Goal: Transaction & Acquisition: Purchase product/service

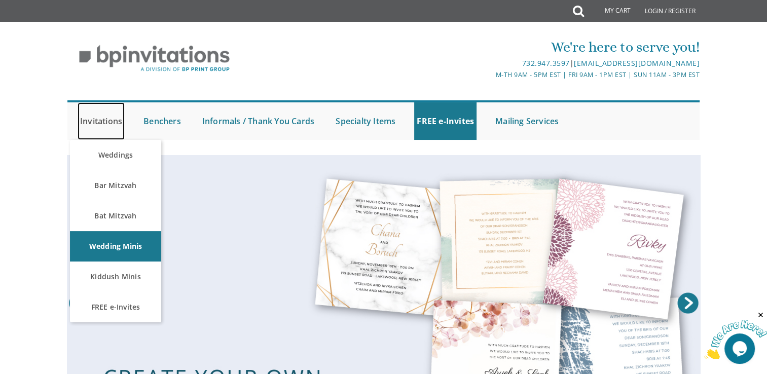
click at [95, 119] on link "Invitations" at bounding box center [101, 120] width 47 height 37
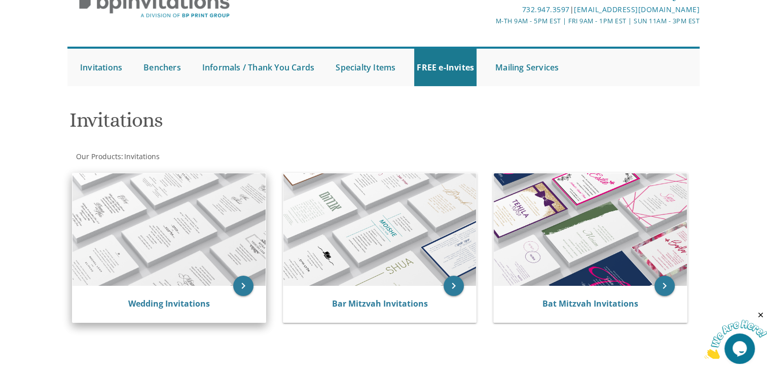
scroll to position [151, 0]
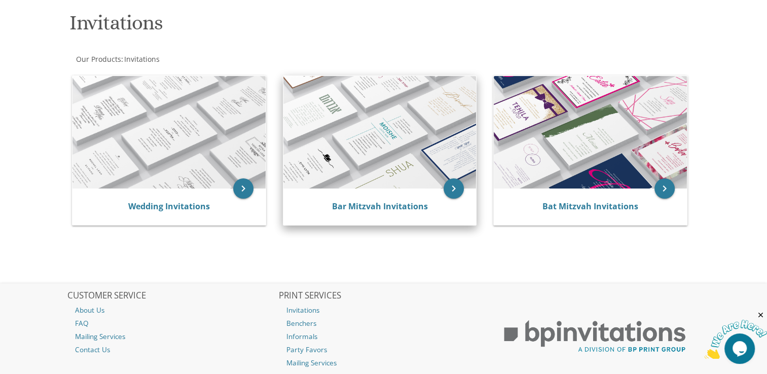
click at [384, 217] on div "Bar Mitzvah Invitations" at bounding box center [379, 206] width 193 height 36
click at [376, 206] on link "Bar Mitzvah Invitations" at bounding box center [379, 206] width 96 height 11
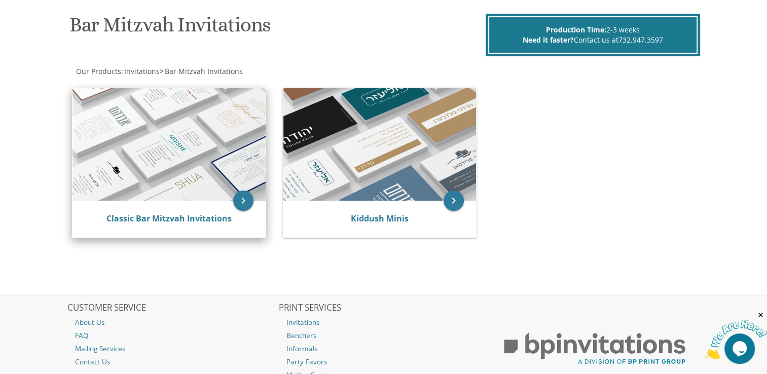
scroll to position [151, 0]
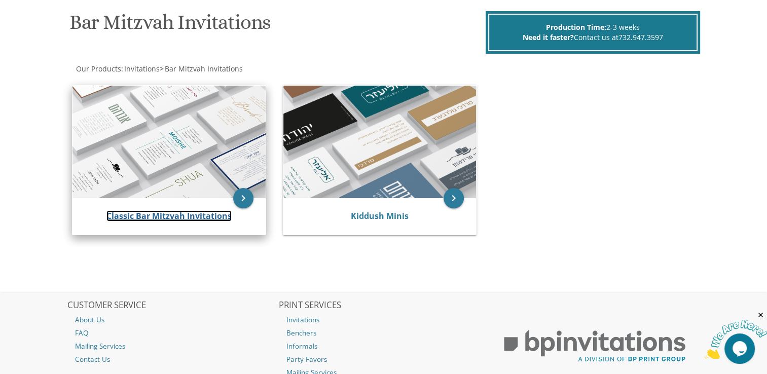
click at [192, 214] on link "Classic Bar Mitzvah Invitations" at bounding box center [168, 215] width 125 height 11
click at [164, 214] on link "Classic Bar Mitzvah Invitations" at bounding box center [168, 215] width 125 height 11
click at [240, 200] on icon "keyboard_arrow_right" at bounding box center [243, 198] width 20 height 20
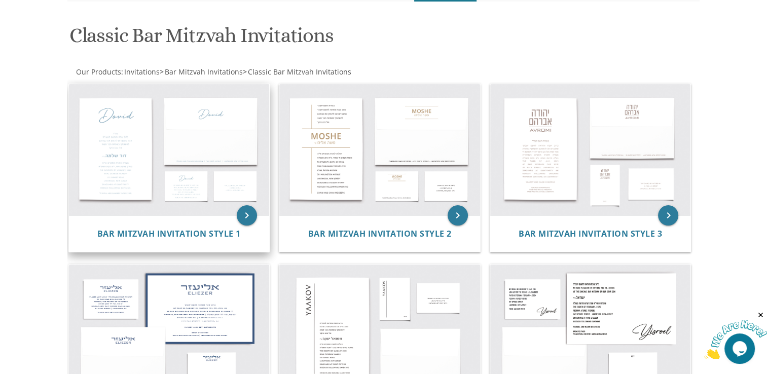
scroll to position [158, 0]
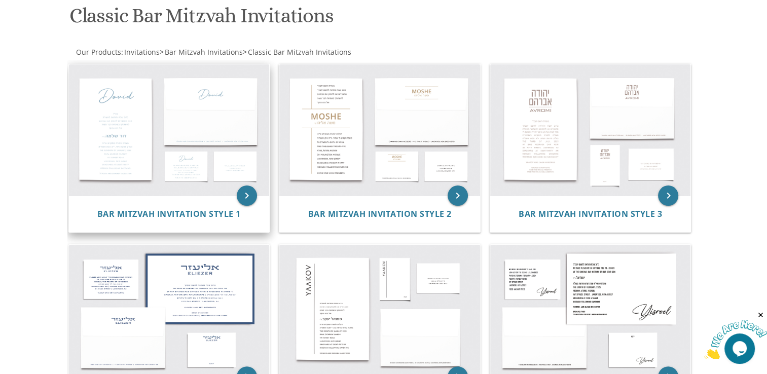
click at [107, 134] on img at bounding box center [169, 130] width 201 height 132
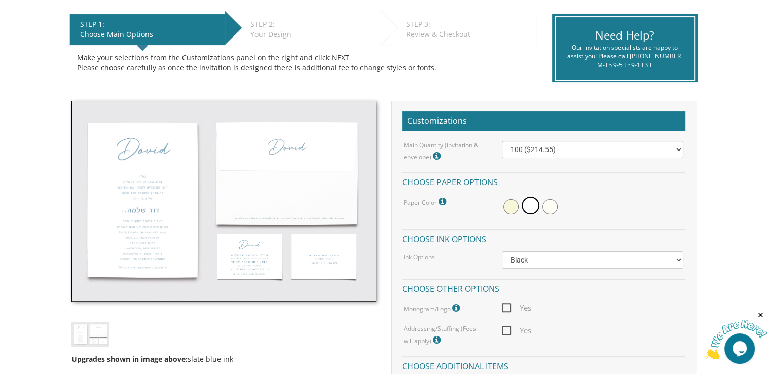
scroll to position [202, 0]
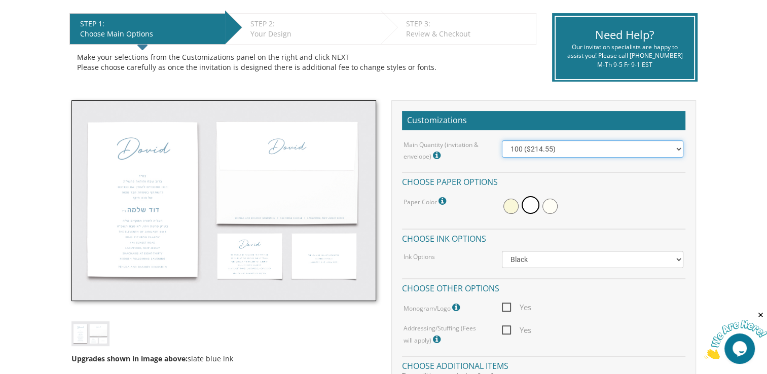
click at [574, 143] on select "100 ($214.55) 200 ($254.60) 300 ($294.25) 400 ($333.55) 500 ($373.90) 600 ($413…" at bounding box center [592, 148] width 181 height 17
select select "500"
click at [502, 140] on select "100 ($214.55) 200 ($254.60) 300 ($294.25) 400 ($333.55) 500 ($373.90) 600 ($413…" at bounding box center [592, 148] width 181 height 17
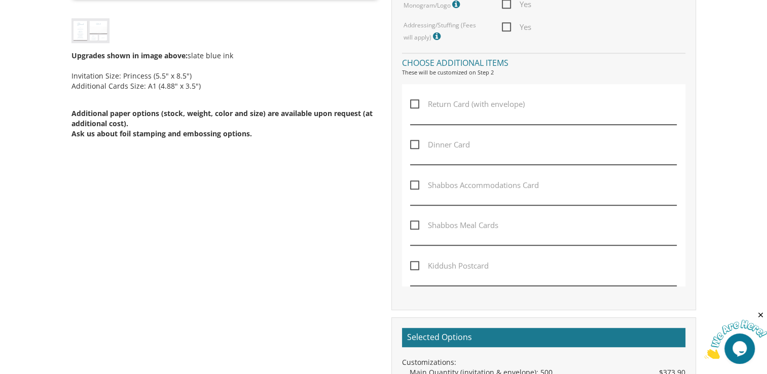
scroll to position [505, 0]
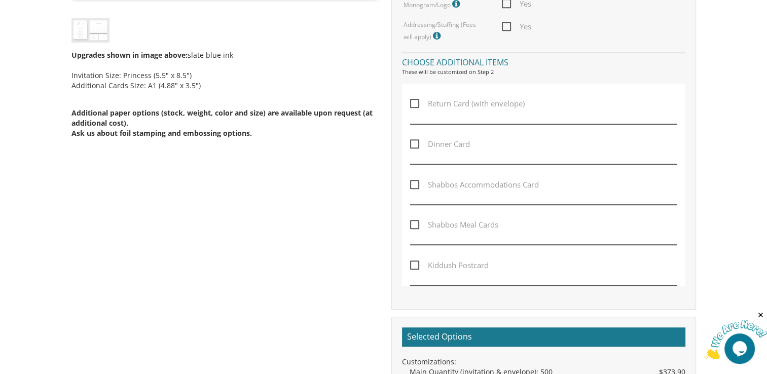
click at [412, 140] on span "Dinner Card" at bounding box center [440, 144] width 60 height 13
click at [412, 140] on input "Dinner Card" at bounding box center [413, 143] width 7 height 7
checkbox input "true"
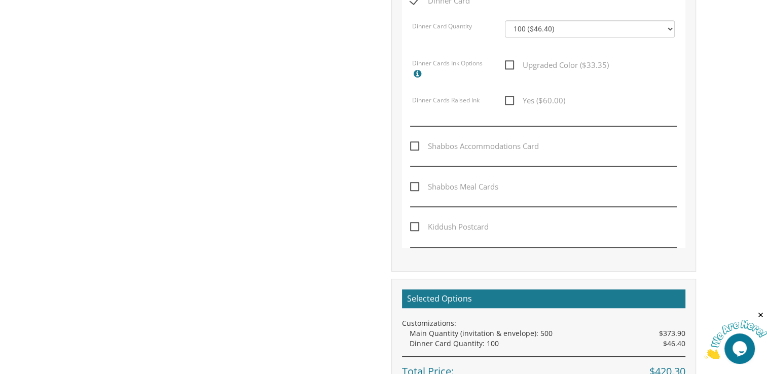
scroll to position [649, 0]
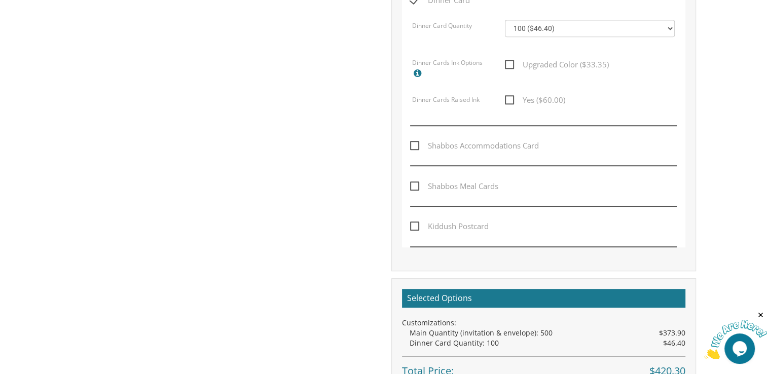
click at [415, 143] on span "Shabbos Accommodations Card" at bounding box center [474, 145] width 129 height 13
click at [415, 143] on input "Shabbos Accommodations Card" at bounding box center [413, 144] width 7 height 7
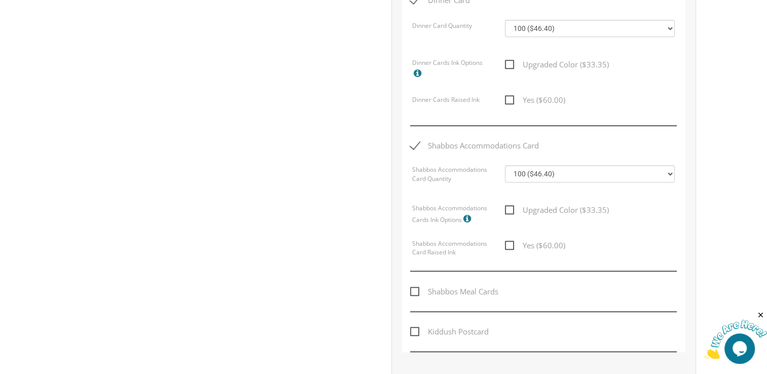
click at [415, 143] on span "Shabbos Accommodations Card" at bounding box center [474, 145] width 129 height 13
click at [415, 143] on input "Shabbos Accommodations Card" at bounding box center [413, 144] width 7 height 7
checkbox input "false"
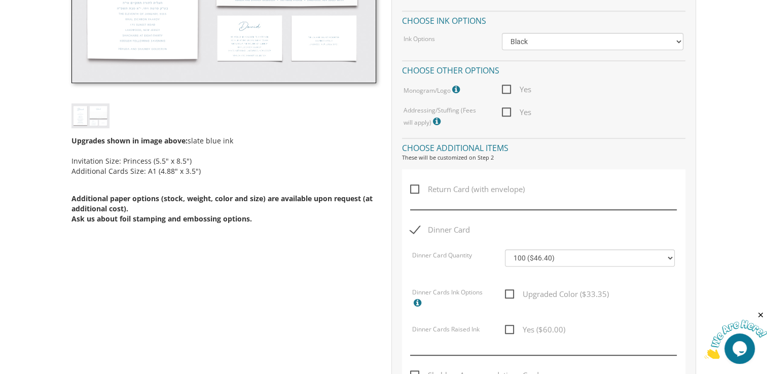
scroll to position [444, 0]
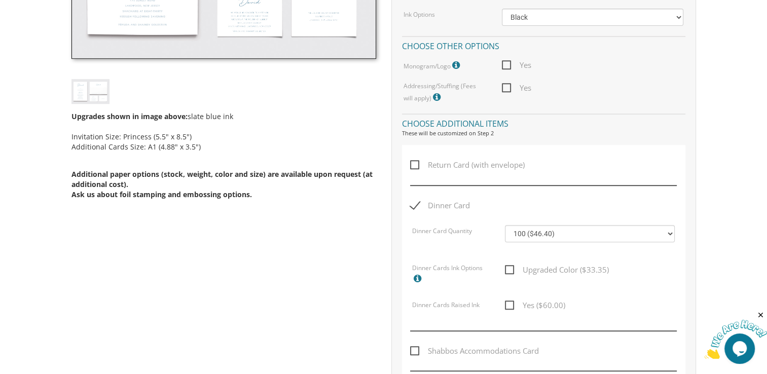
click at [413, 206] on span "Dinner Card" at bounding box center [440, 205] width 60 height 13
click at [413, 206] on input "Dinner Card" at bounding box center [413, 204] width 7 height 7
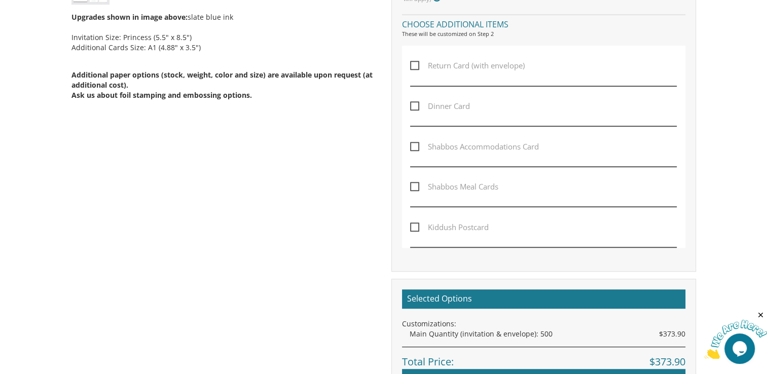
scroll to position [544, 0]
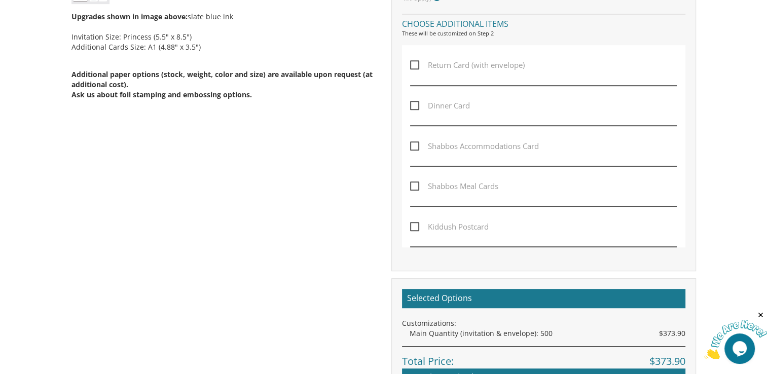
click at [414, 103] on span "Dinner Card" at bounding box center [440, 105] width 60 height 13
click at [414, 103] on input "Dinner Card" at bounding box center [413, 104] width 7 height 7
checkbox input "true"
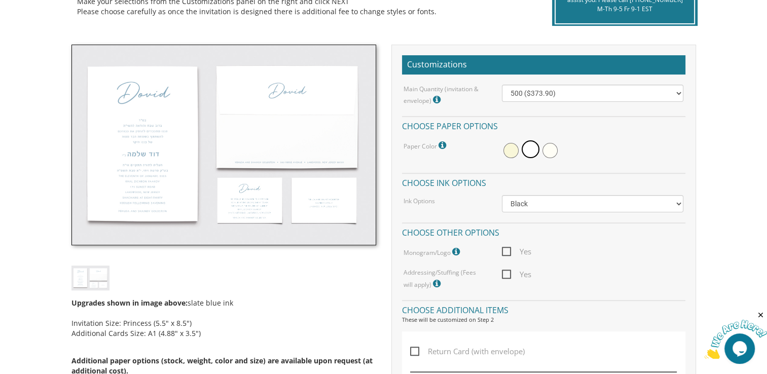
scroll to position [240, 0]
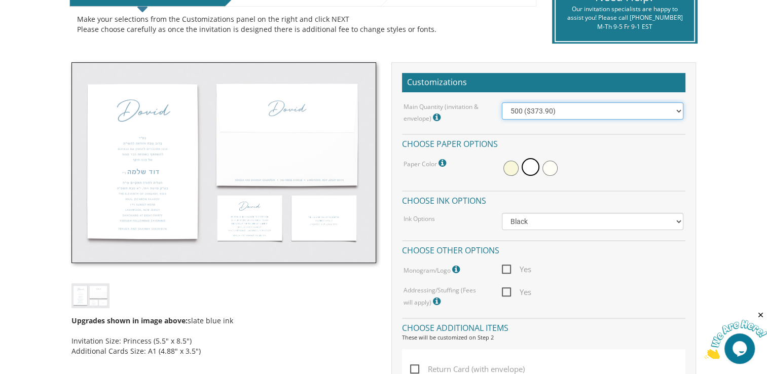
click at [614, 112] on select "100 ($214.55) 200 ($254.60) 300 ($294.25) 400 ($333.55) 500 ($373.90) 600 ($413…" at bounding box center [592, 110] width 181 height 17
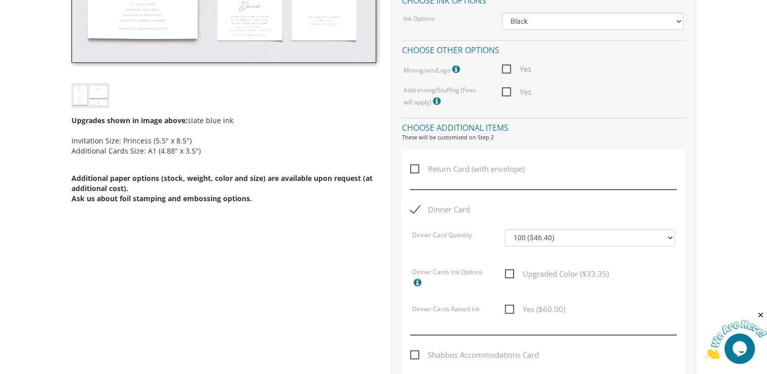
scroll to position [442, 0]
